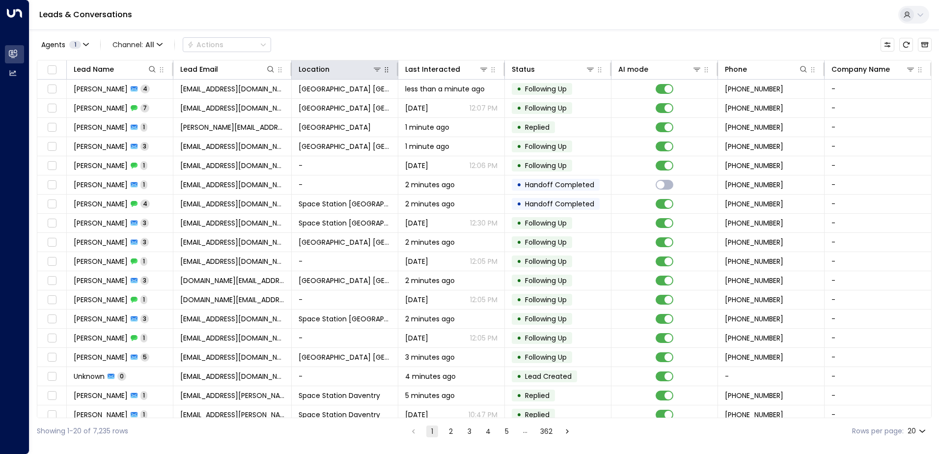
click at [373, 72] on icon at bounding box center [377, 69] width 8 height 8
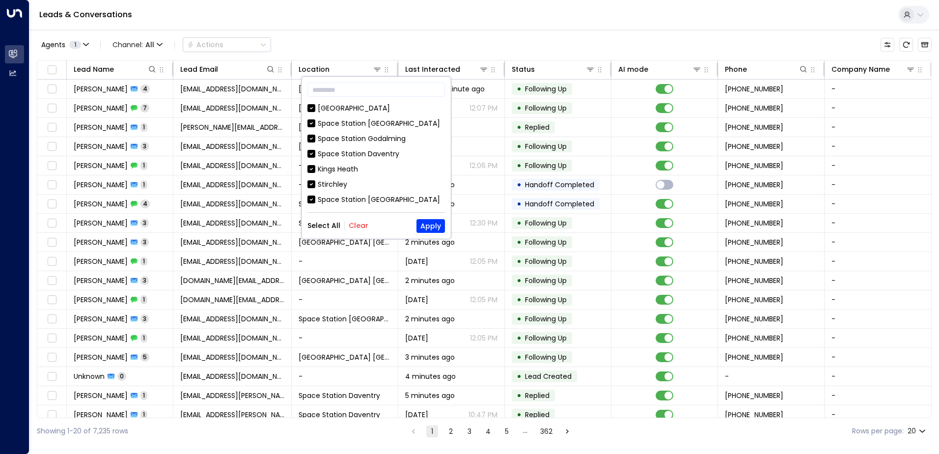
click at [359, 225] on button "Clear" at bounding box center [359, 226] width 20 height 8
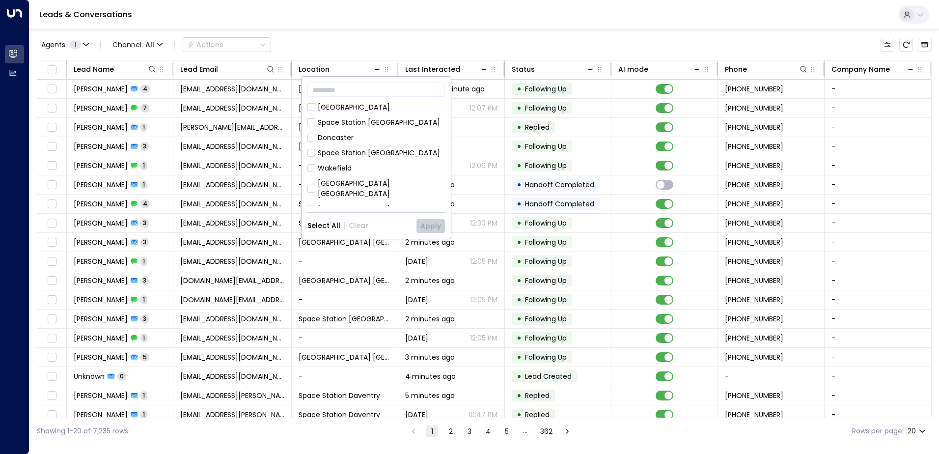
scroll to position [107, 0]
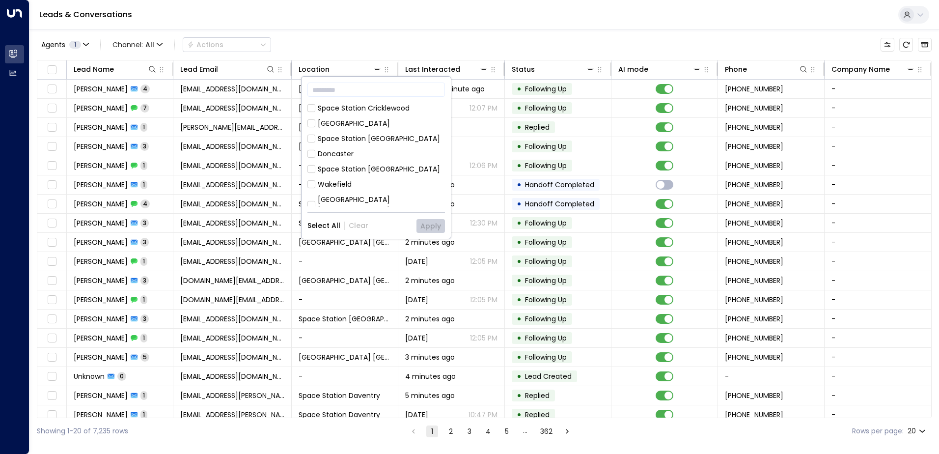
click at [381, 140] on div "Space Station [GEOGRAPHIC_DATA]" at bounding box center [379, 139] width 122 height 10
click at [419, 227] on button "Apply" at bounding box center [431, 226] width 28 height 14
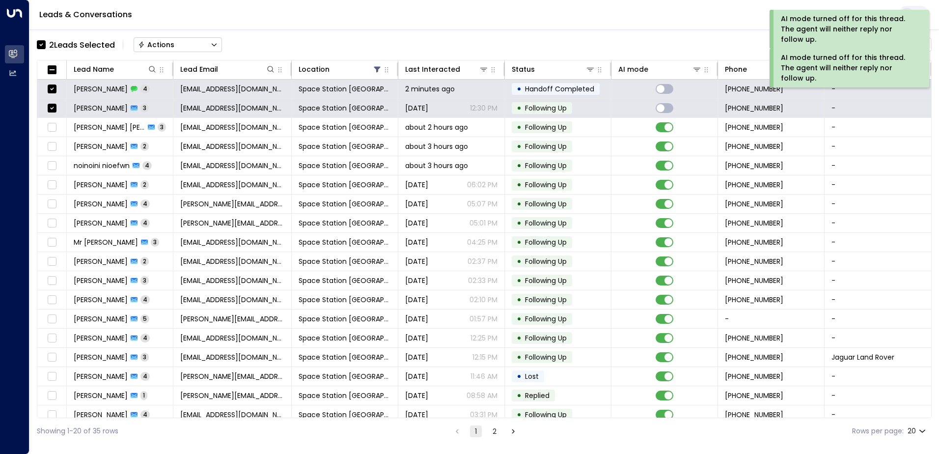
click at [172, 47] on div "Actions" at bounding box center [156, 44] width 36 height 9
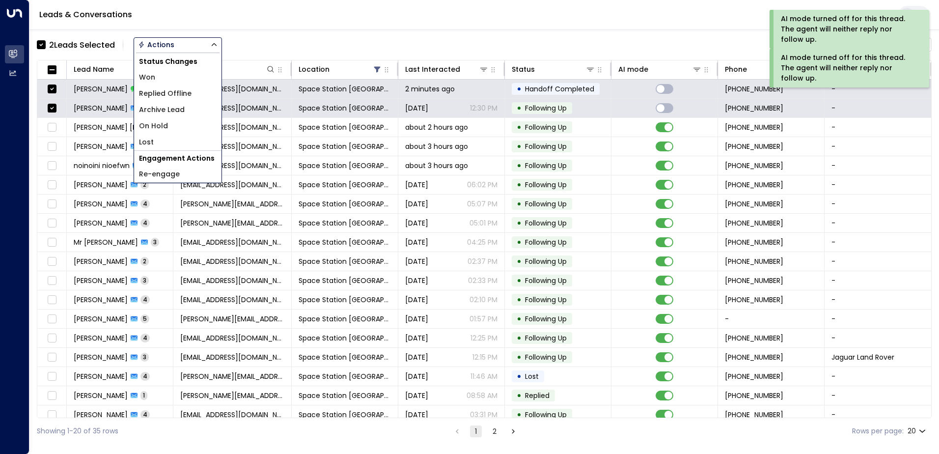
click at [183, 104] on li "Archive Lead" at bounding box center [177, 110] width 87 height 16
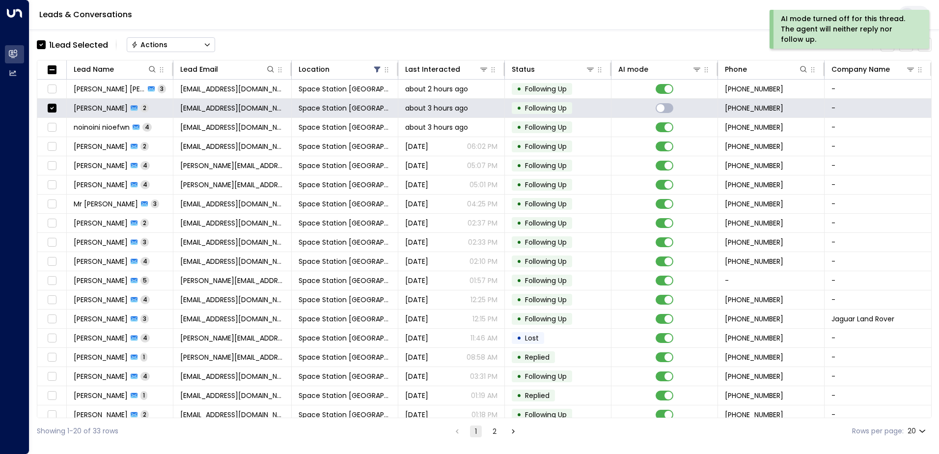
click at [178, 50] on button "Actions" at bounding box center [171, 44] width 88 height 15
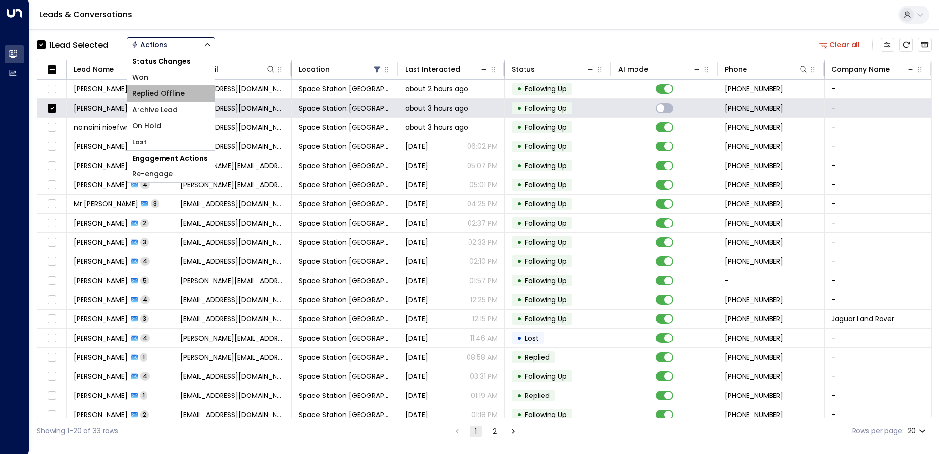
click at [179, 96] on span "Replied Offline" at bounding box center [158, 93] width 53 height 10
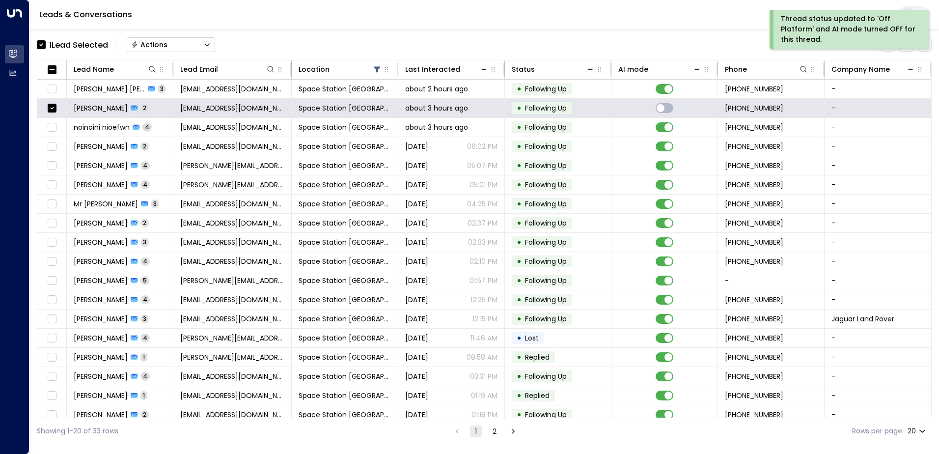
click at [180, 48] on button "Actions" at bounding box center [171, 44] width 88 height 15
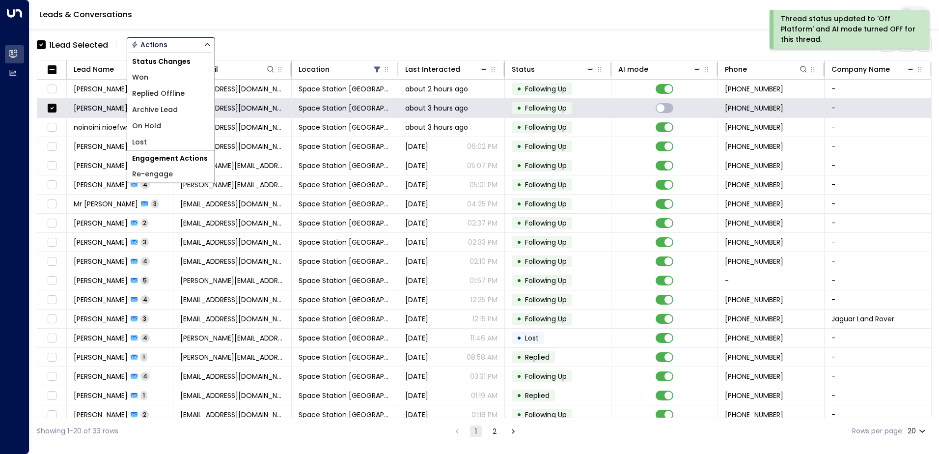
click at [154, 112] on span "Archive Lead" at bounding box center [155, 110] width 46 height 10
